Goal: Information Seeking & Learning: Learn about a topic

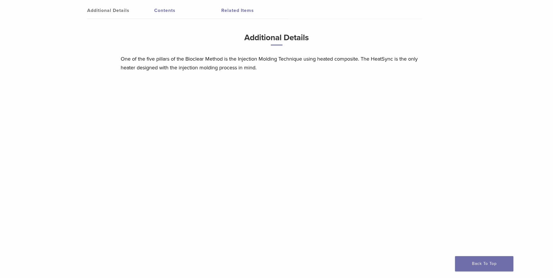
scroll to position [437, 0]
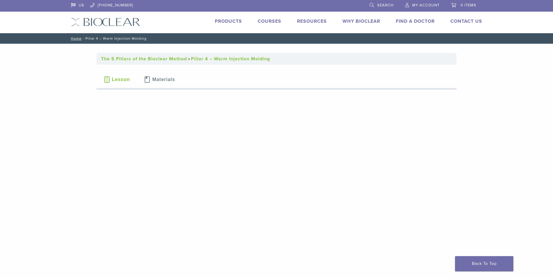
click at [99, 22] on img at bounding box center [105, 22] width 69 height 8
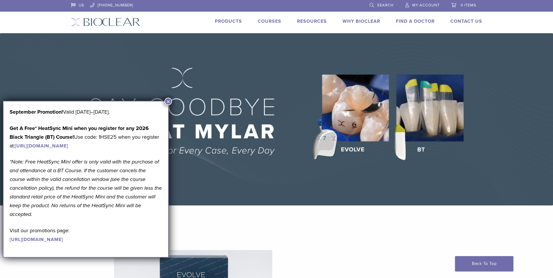
click at [268, 17] on div "US 1.855.712.5327 Search My Account 0 items Cart No products in the cart. Back …" at bounding box center [277, 16] width 420 height 33
click at [268, 20] on link "Courses" at bounding box center [270, 21] width 24 height 6
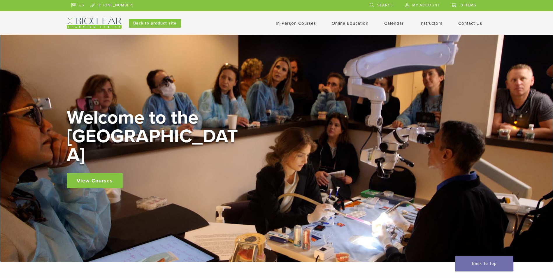
click at [168, 102] on div "Welcome to the Learning Center View Courses" at bounding box center [276, 148] width 553 height 227
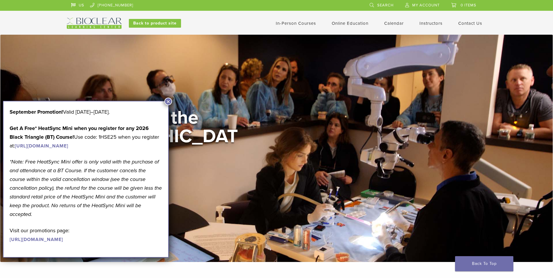
click at [298, 22] on link "In-Person Courses" at bounding box center [296, 23] width 40 height 5
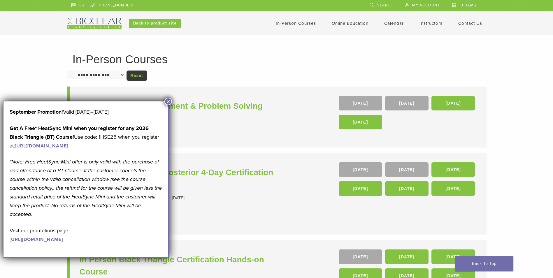
click at [167, 101] on button "×" at bounding box center [168, 102] width 8 height 8
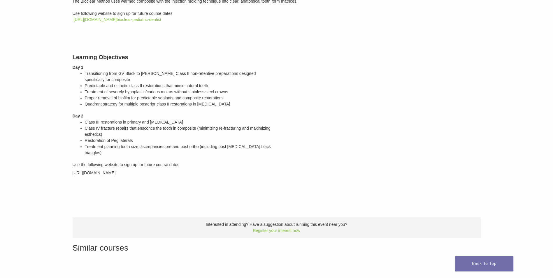
scroll to position [87, 0]
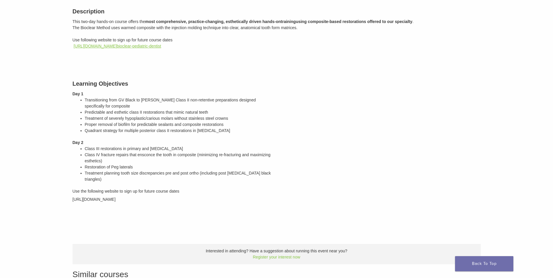
click at [112, 47] on link "https://bioclear.regfox.com/ bioclear-pediatric-dentist" at bounding box center [116, 46] width 87 height 5
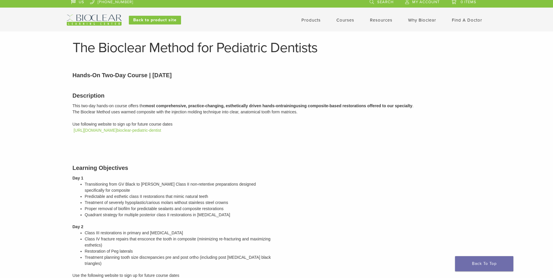
scroll to position [0, 0]
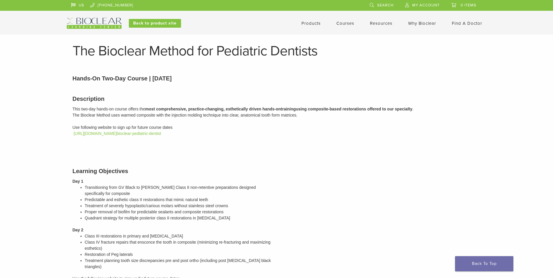
click at [101, 21] on img at bounding box center [94, 23] width 55 height 11
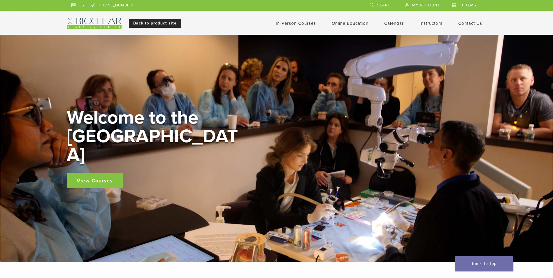
click at [157, 22] on link "Back to product site" at bounding box center [155, 23] width 52 height 9
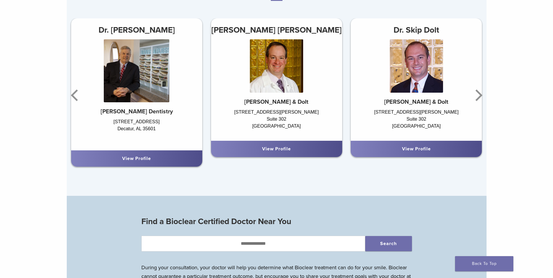
scroll to position [408, 0]
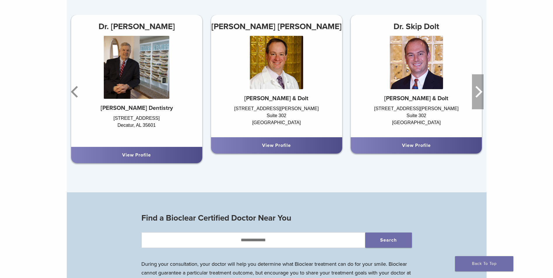
click at [480, 94] on icon "Next" at bounding box center [478, 92] width 7 height 12
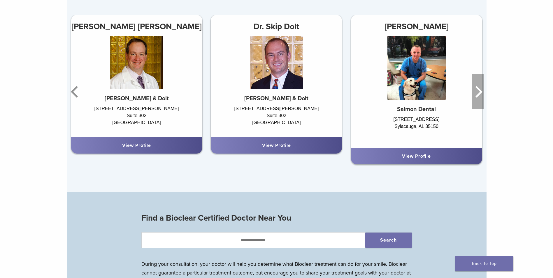
click at [480, 93] on icon "Next" at bounding box center [478, 92] width 7 height 12
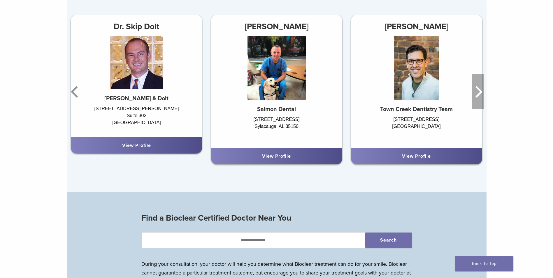
click at [480, 93] on icon "Next" at bounding box center [478, 92] width 7 height 12
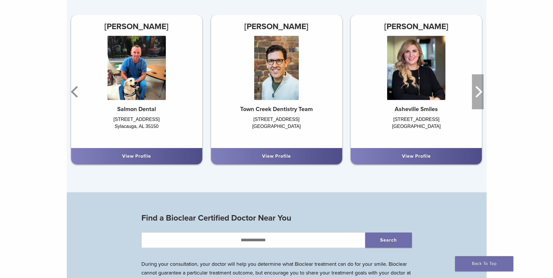
click at [480, 93] on icon "Next" at bounding box center [478, 92] width 7 height 12
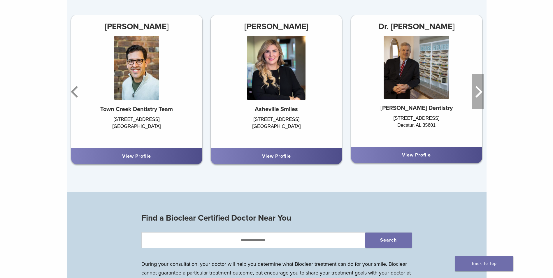
click at [480, 93] on icon "Next" at bounding box center [478, 92] width 7 height 12
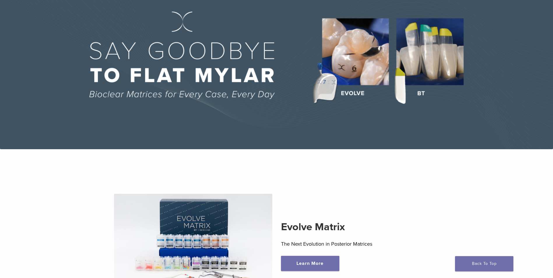
scroll to position [0, 0]
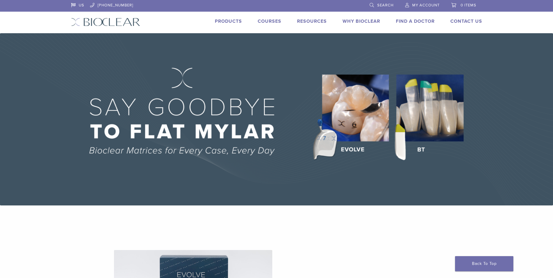
click at [356, 123] on img at bounding box center [276, 119] width 553 height 172
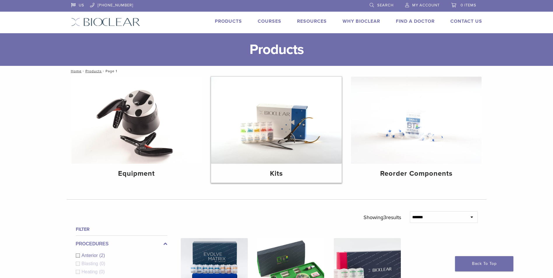
click at [292, 116] on img at bounding box center [276, 120] width 131 height 87
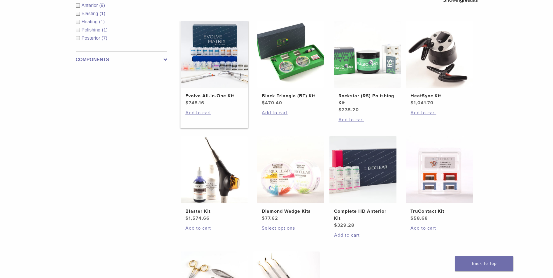
scroll to position [117, 0]
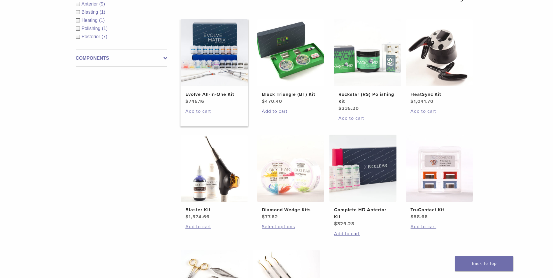
click at [215, 55] on img at bounding box center [214, 52] width 67 height 67
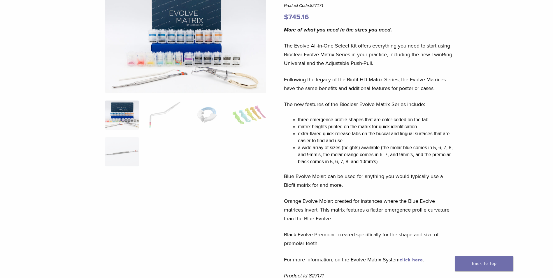
scroll to position [136, 0]
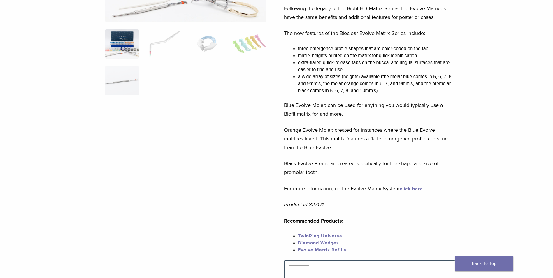
click at [420, 190] on link "click here" at bounding box center [411, 189] width 23 height 6
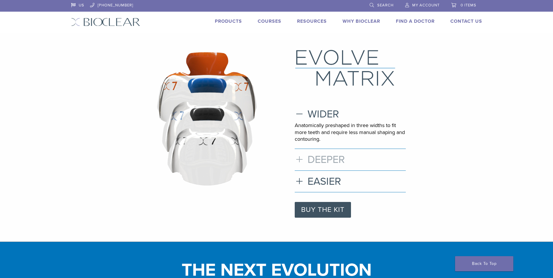
click at [328, 159] on h3 "DEEPER" at bounding box center [350, 159] width 111 height 13
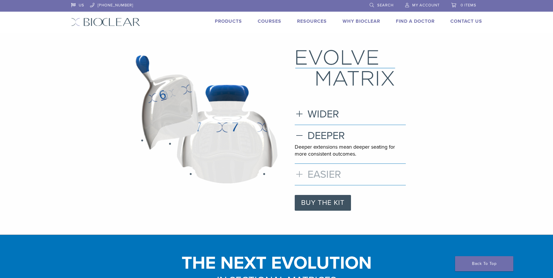
click at [317, 173] on h3 "EASIER" at bounding box center [350, 174] width 111 height 13
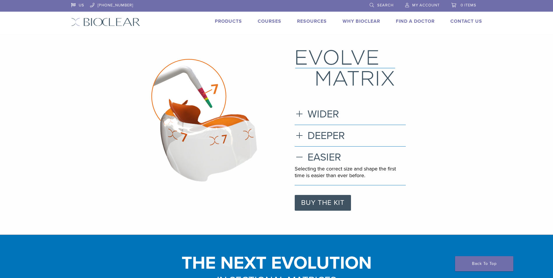
click at [224, 20] on link "Products" at bounding box center [228, 21] width 27 height 6
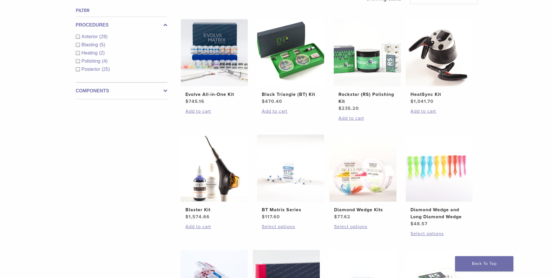
scroll to position [233, 0]
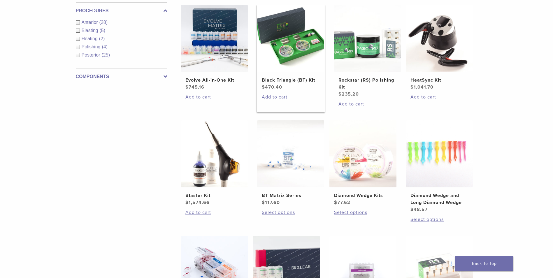
click at [292, 51] on img at bounding box center [290, 38] width 67 height 67
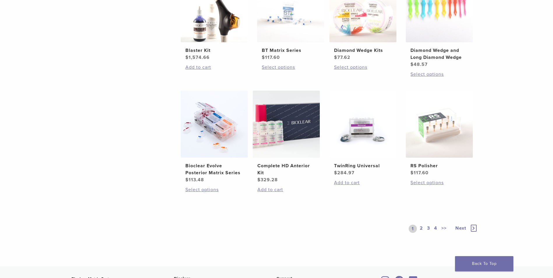
scroll to position [379, 0]
click at [226, 127] on img at bounding box center [214, 123] width 67 height 67
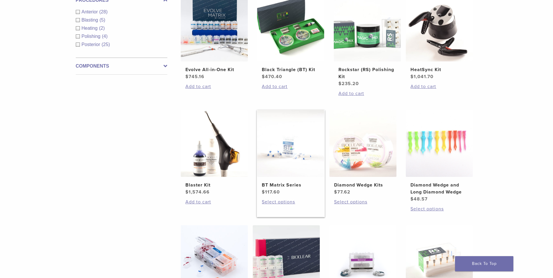
scroll to position [233, 0]
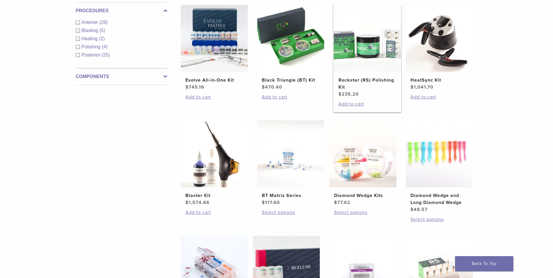
click at [364, 43] on img at bounding box center [367, 38] width 67 height 67
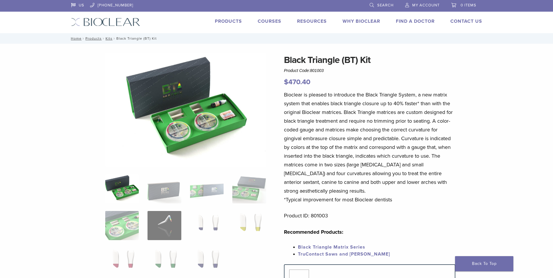
scroll to position [3, 0]
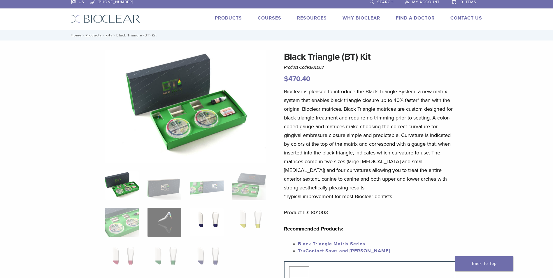
click at [219, 221] on img at bounding box center [207, 222] width 34 height 29
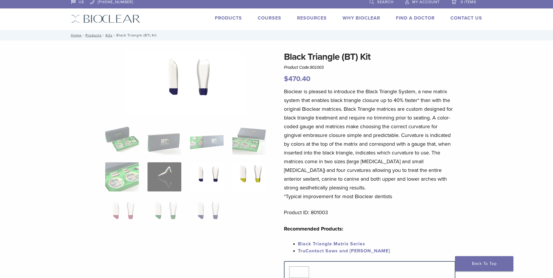
click at [253, 177] on img at bounding box center [249, 176] width 34 height 29
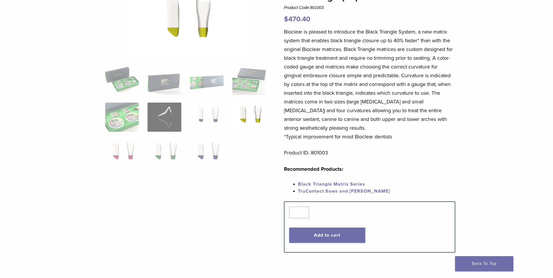
scroll to position [120, 0]
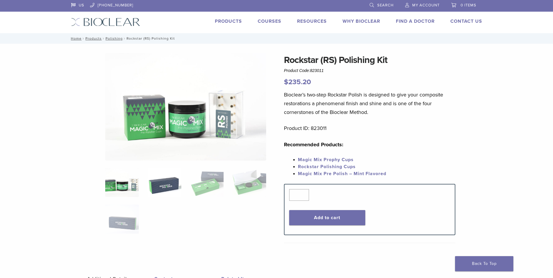
click at [160, 186] on img at bounding box center [165, 182] width 34 height 29
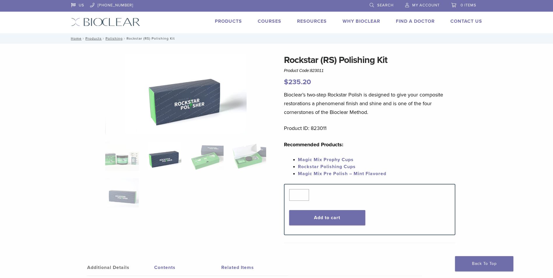
drag, startPoint x: 127, startPoint y: 155, endPoint x: 165, endPoint y: 161, distance: 38.6
click at [127, 155] on img at bounding box center [122, 156] width 34 height 29
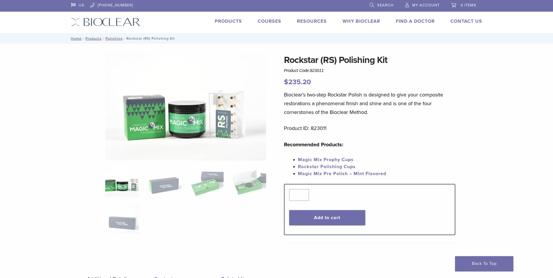
click at [236, 22] on link "Products" at bounding box center [228, 21] width 27 height 6
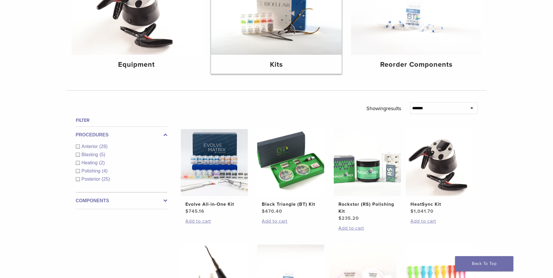
scroll to position [117, 0]
